Goal: Navigation & Orientation: Find specific page/section

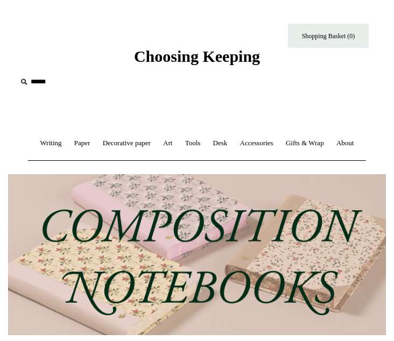
scroll to position [0, 378]
click at [63, 144] on link "Writing +" at bounding box center [51, 143] width 32 height 29
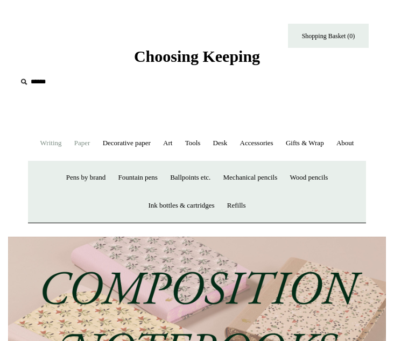
scroll to position [0, 755]
click at [96, 144] on link "Paper +" at bounding box center [82, 143] width 27 height 29
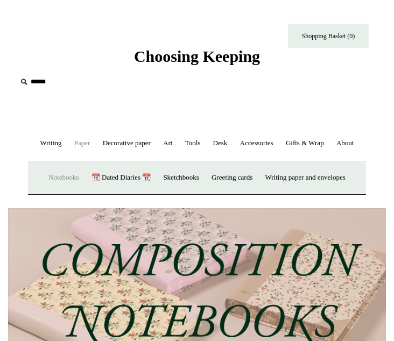
click at [51, 192] on link "Notebooks +" at bounding box center [63, 177] width 41 height 29
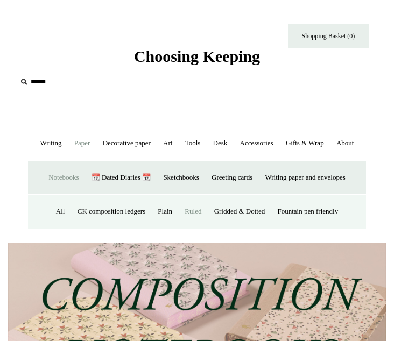
scroll to position [0, 378]
click at [190, 226] on link "Ruled" at bounding box center [192, 211] width 27 height 29
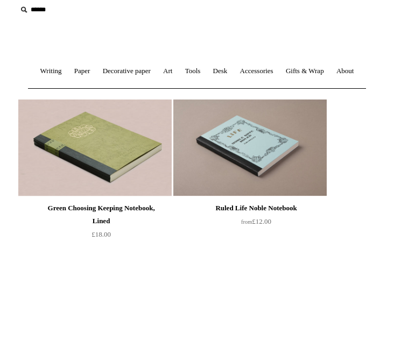
scroll to position [77, 0]
